Goal: Task Accomplishment & Management: Use online tool/utility

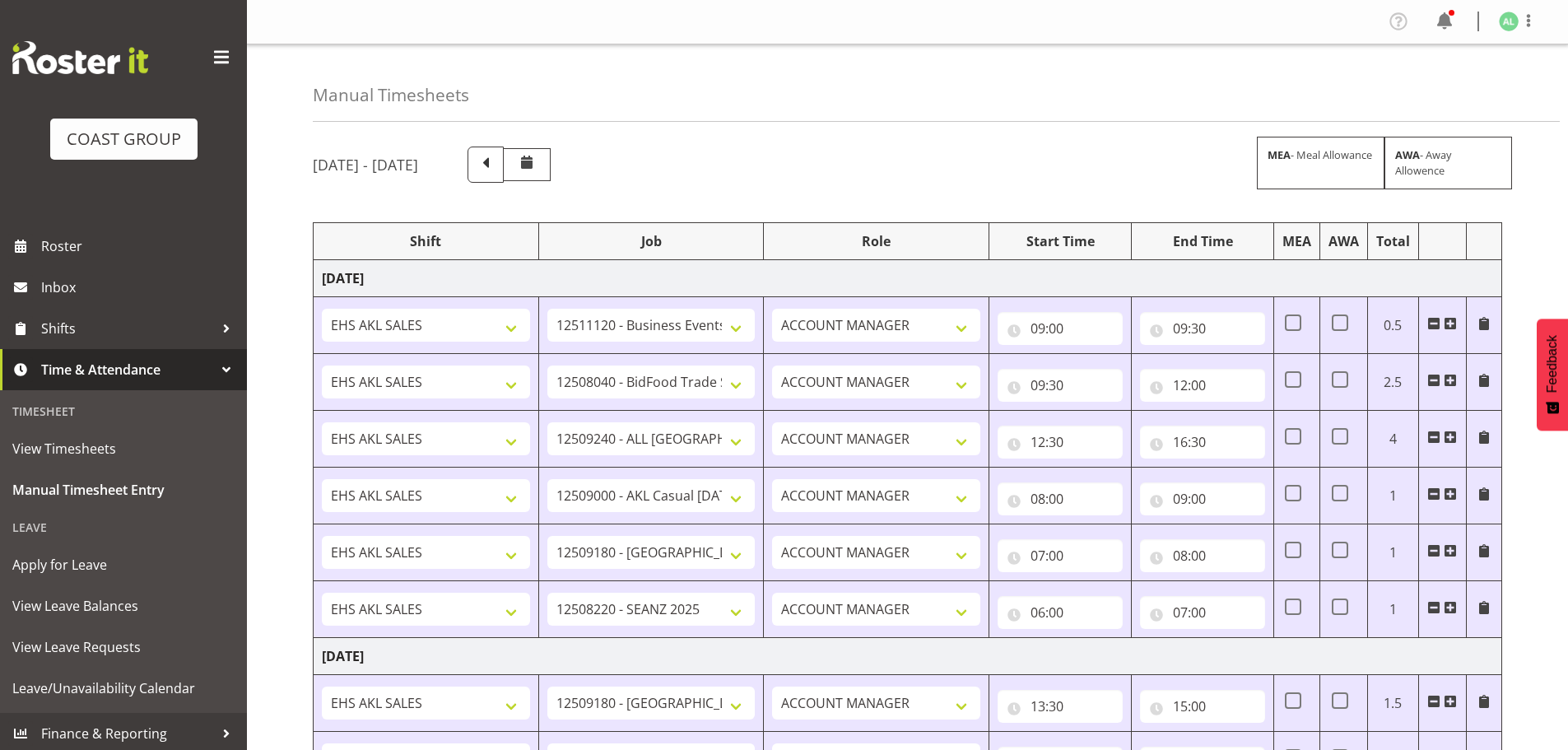
select select "10290"
select select "9033"
select select "10268"
select select "8653"
select select "9932"
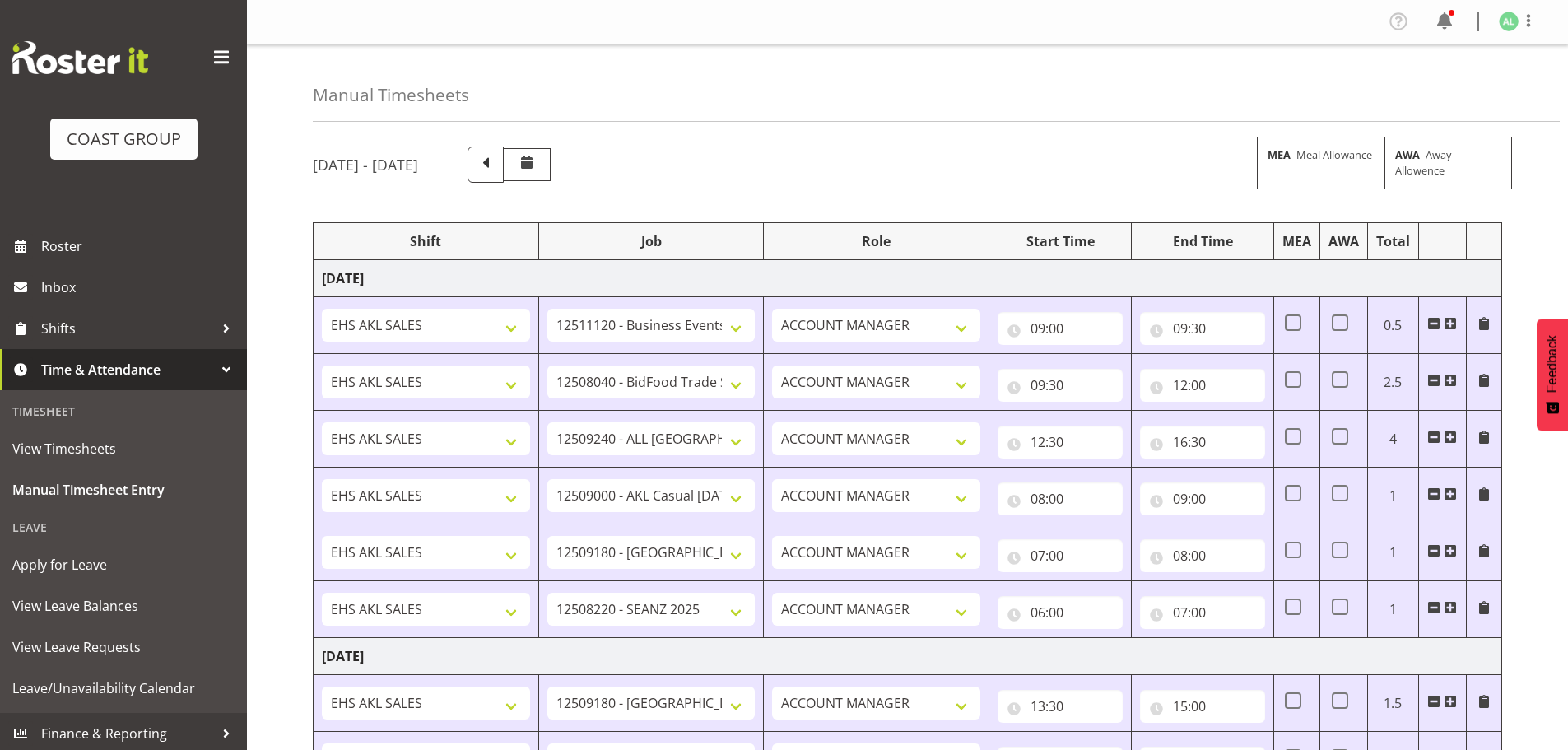
select select "10251"
select select "9932"
select select "10251"
select select "10496"
select select "10251"
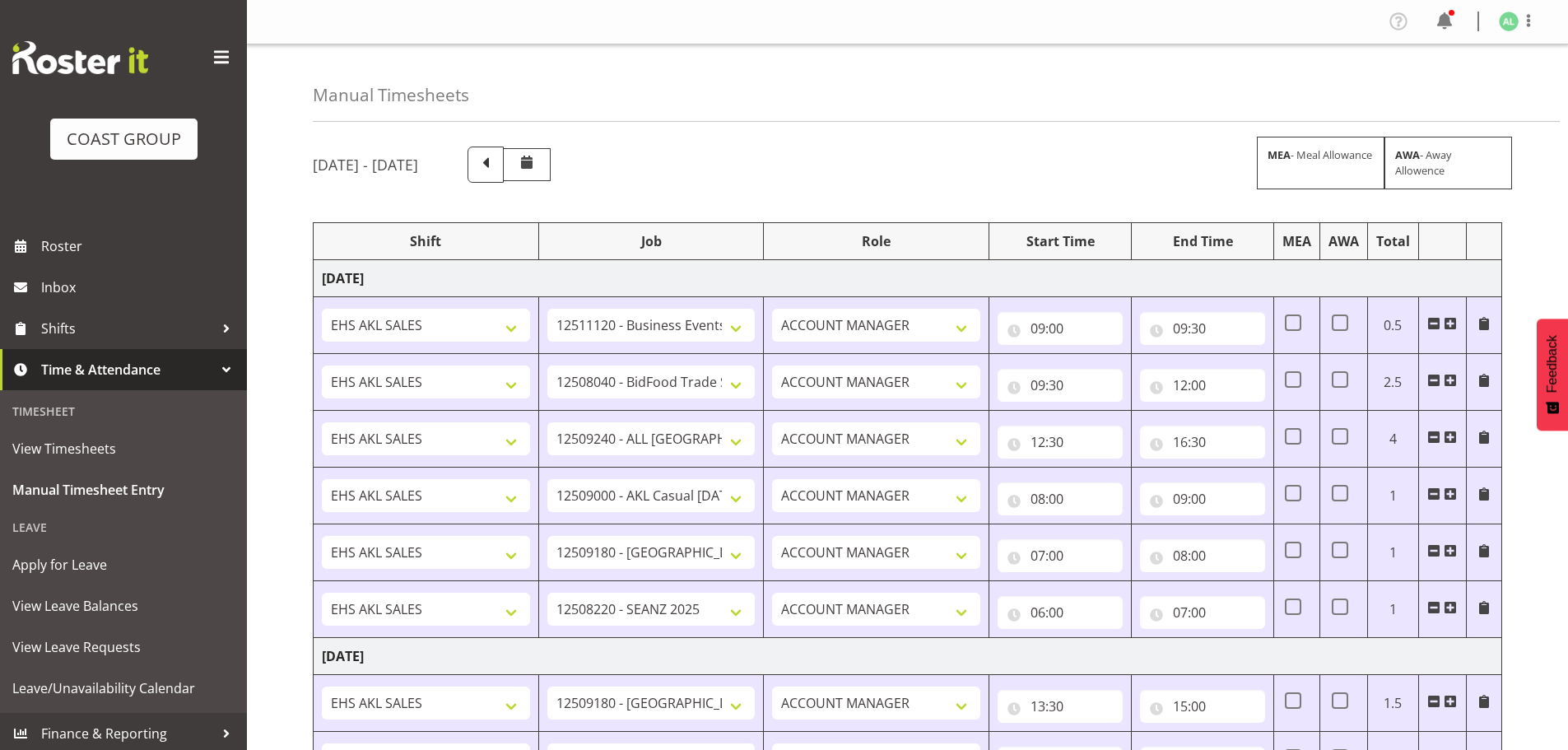
select select "10496"
select select "9033"
select select "9932"
